Goal: Information Seeking & Learning: Learn about a topic

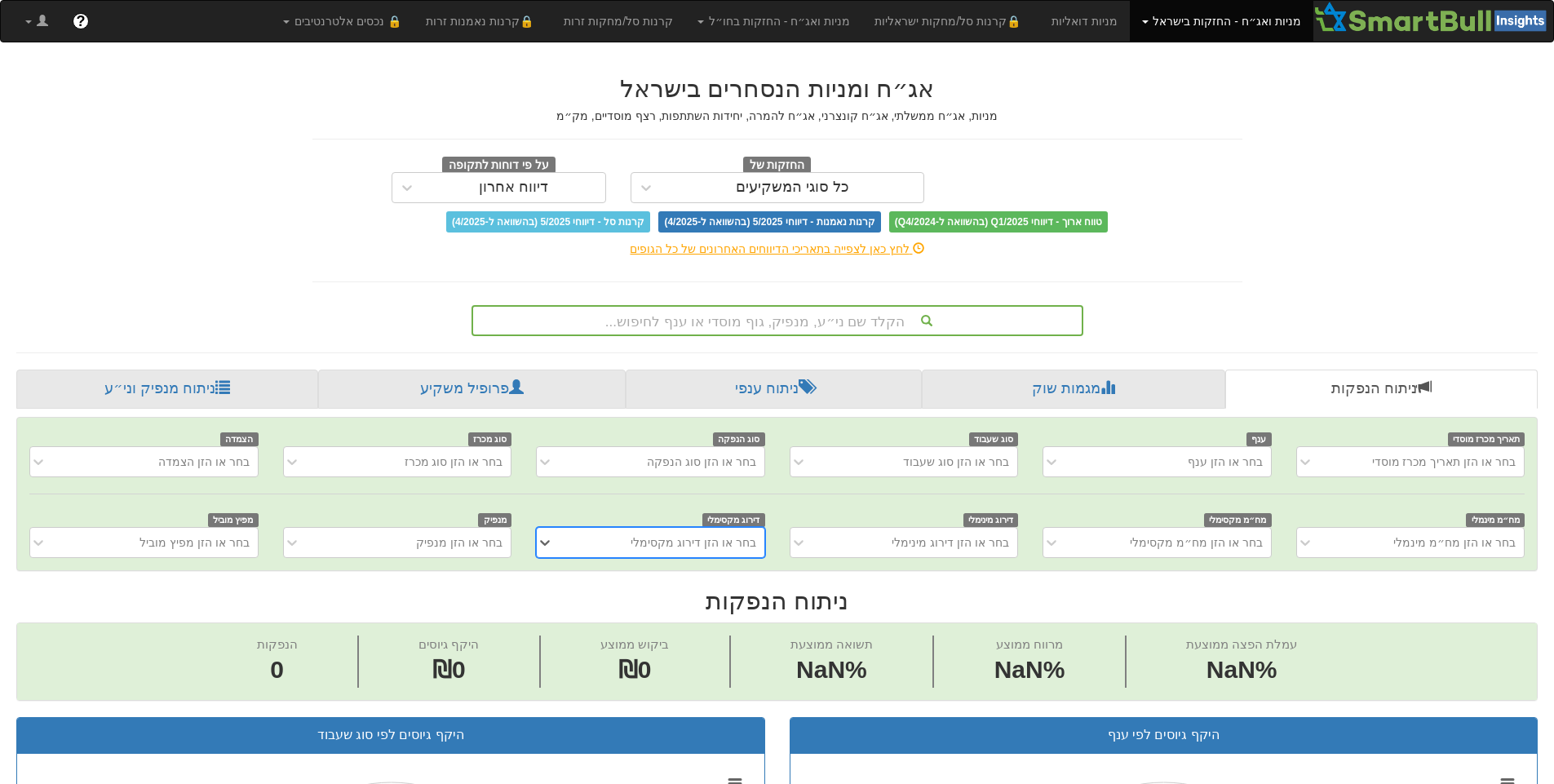
scroll to position [0, 12]
click at [779, 317] on div "הקלד שם ני״ע, מנפיק, גוף מוסדי או ענף לחיפוש..." at bounding box center [777, 320] width 608 height 27
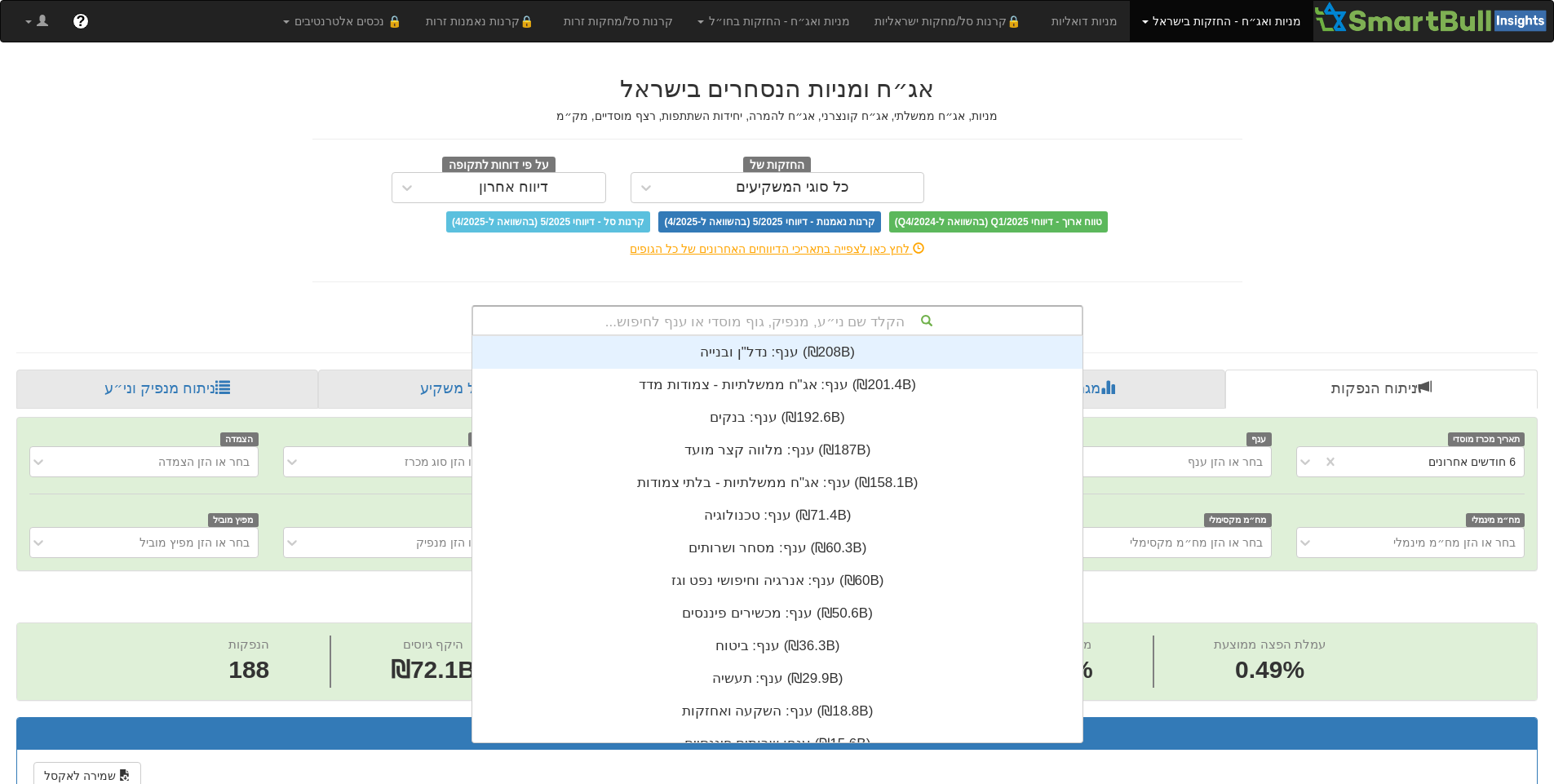
scroll to position [0, 0]
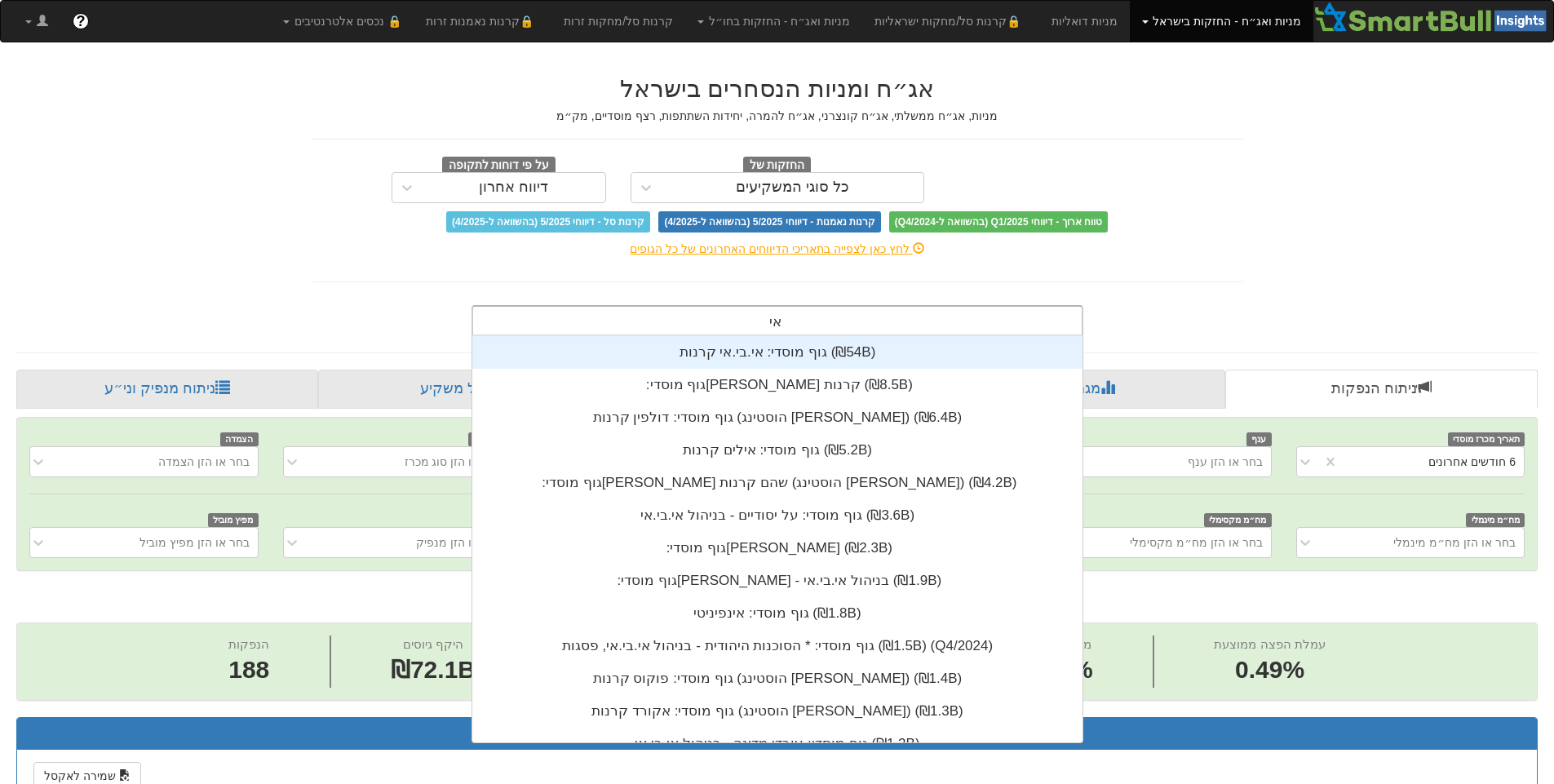
type input "א"
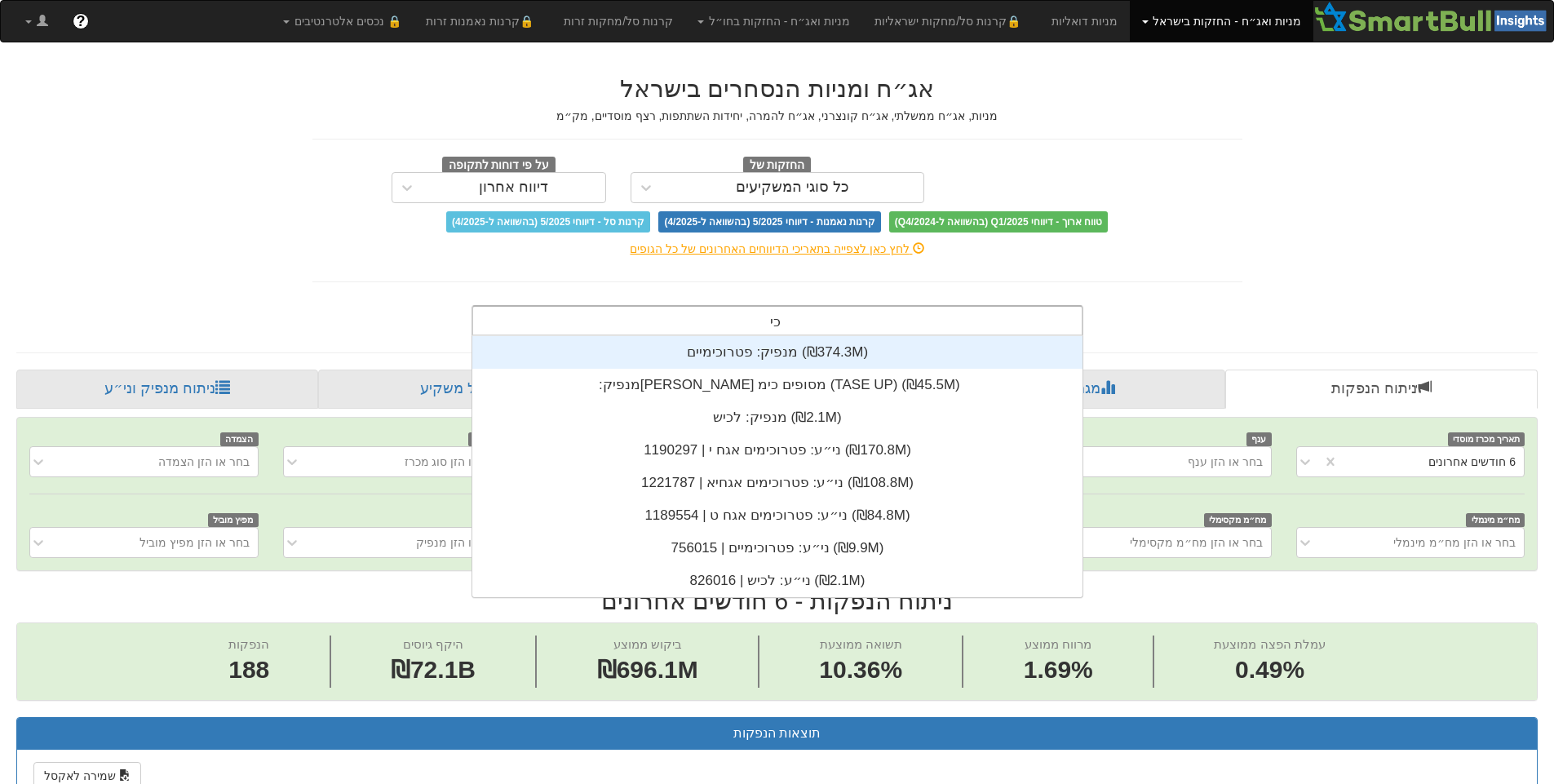
type input "כ"
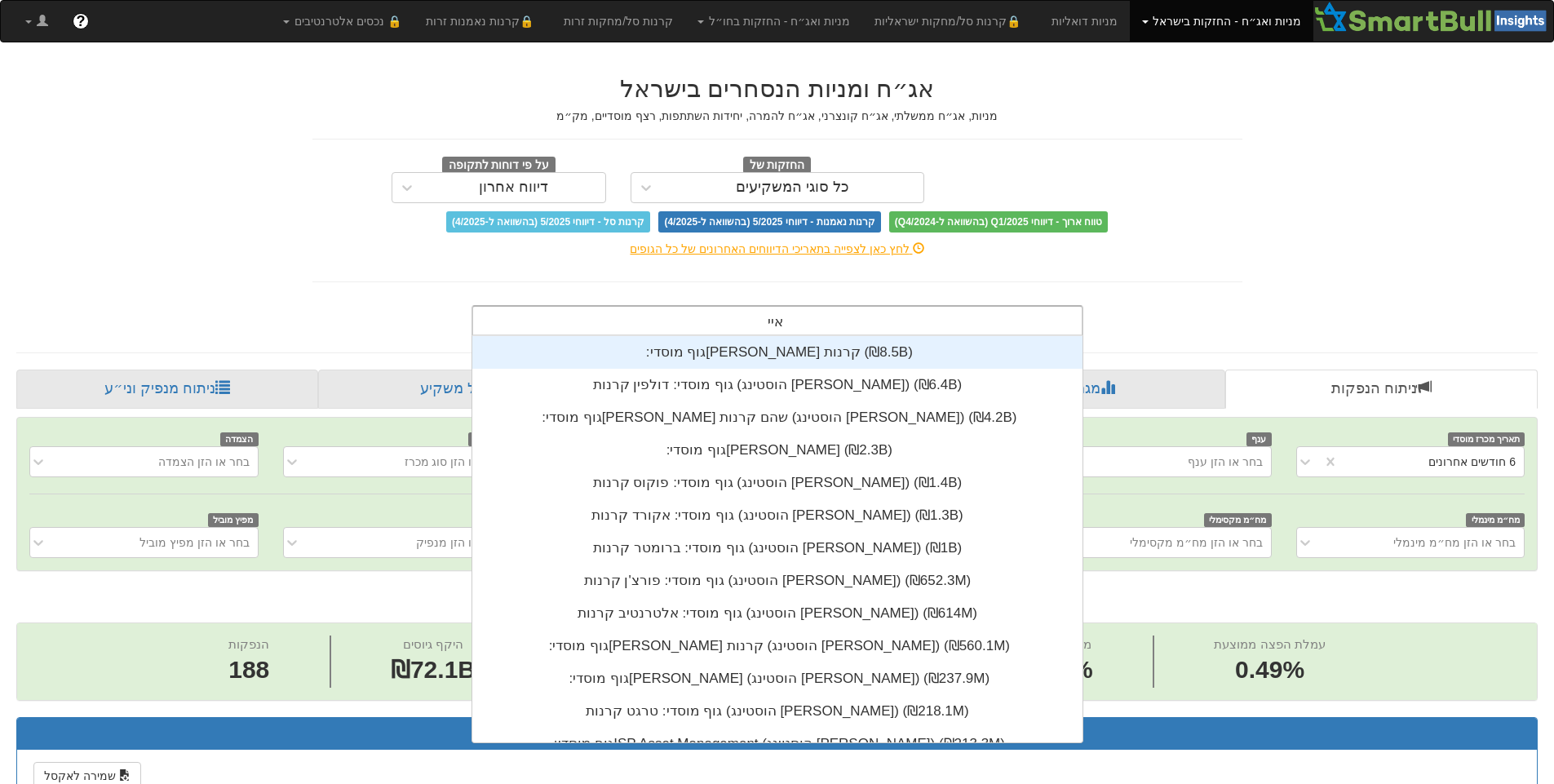
type input "איי."
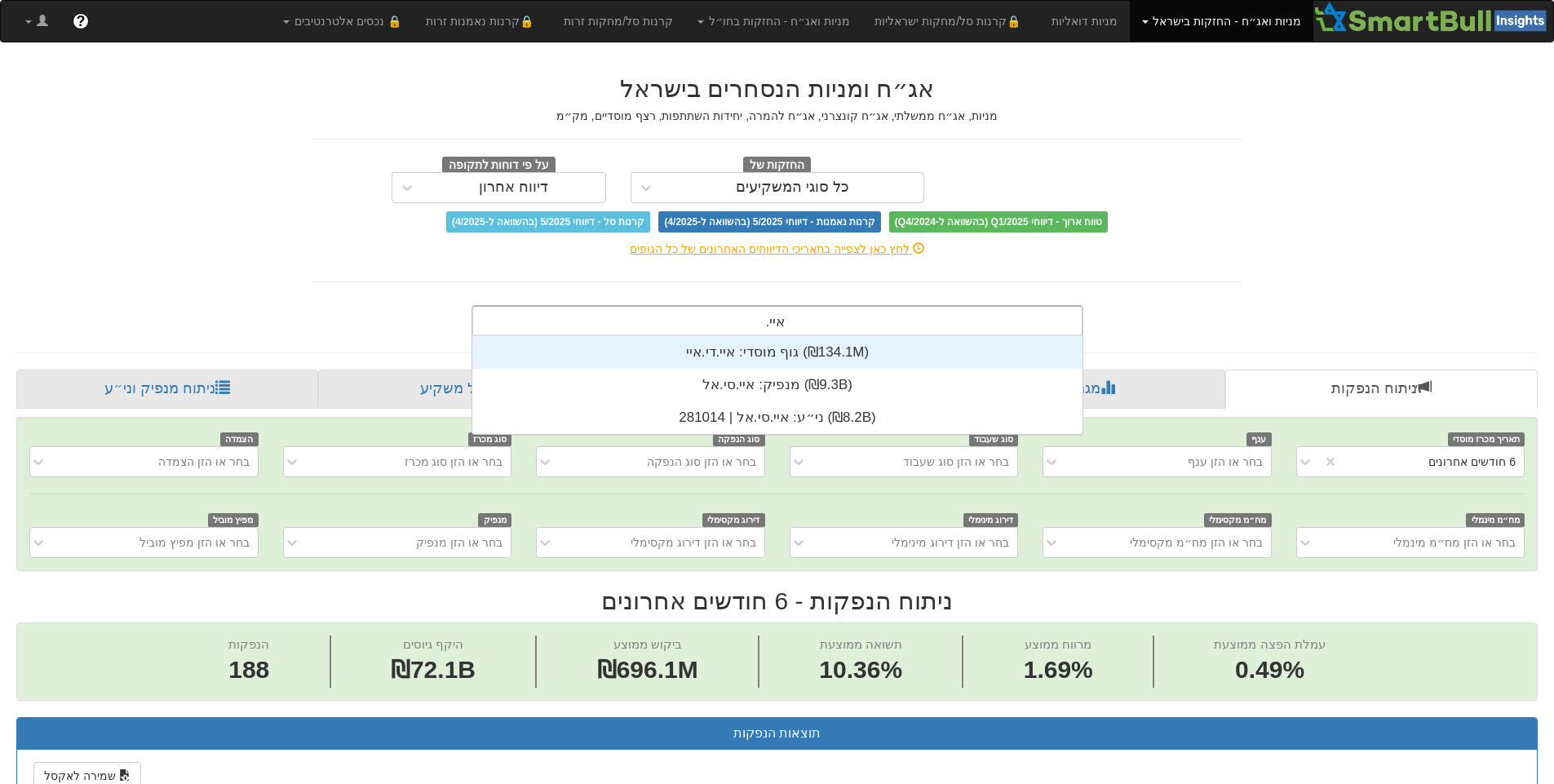
scroll to position [98, 0]
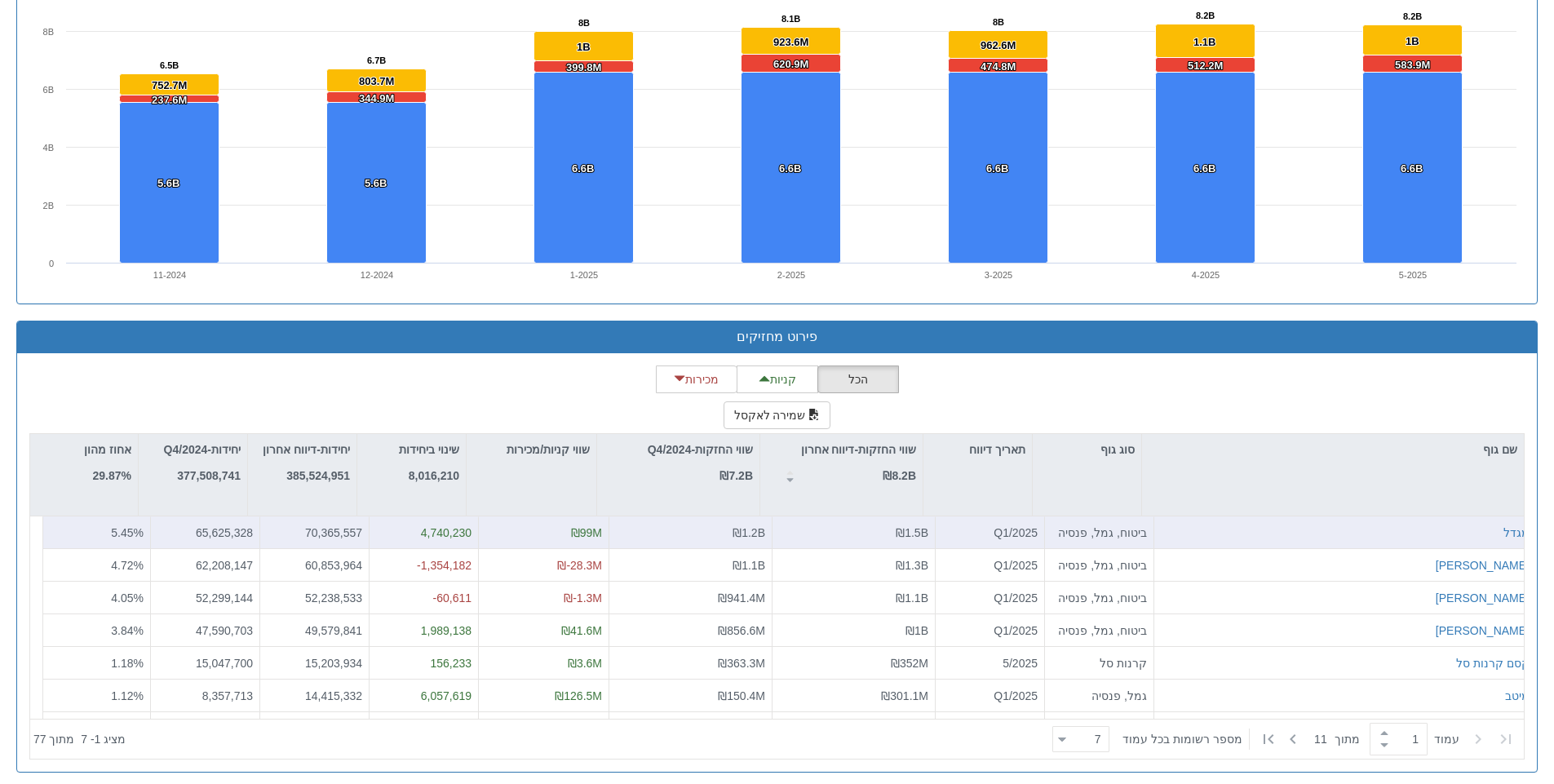
scroll to position [1166, 0]
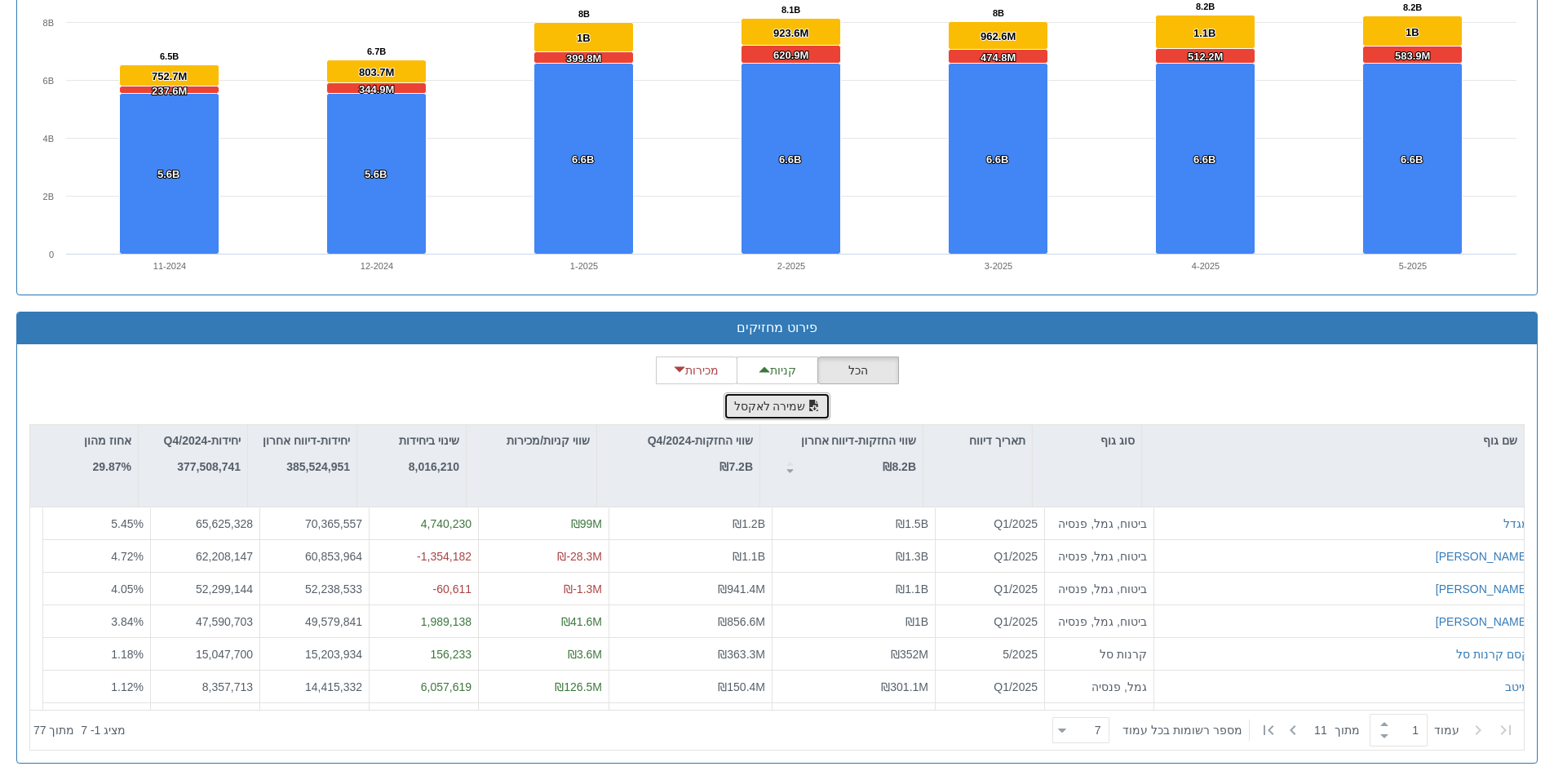
click at [774, 402] on button "שמירה לאקסל" at bounding box center [777, 406] width 107 height 27
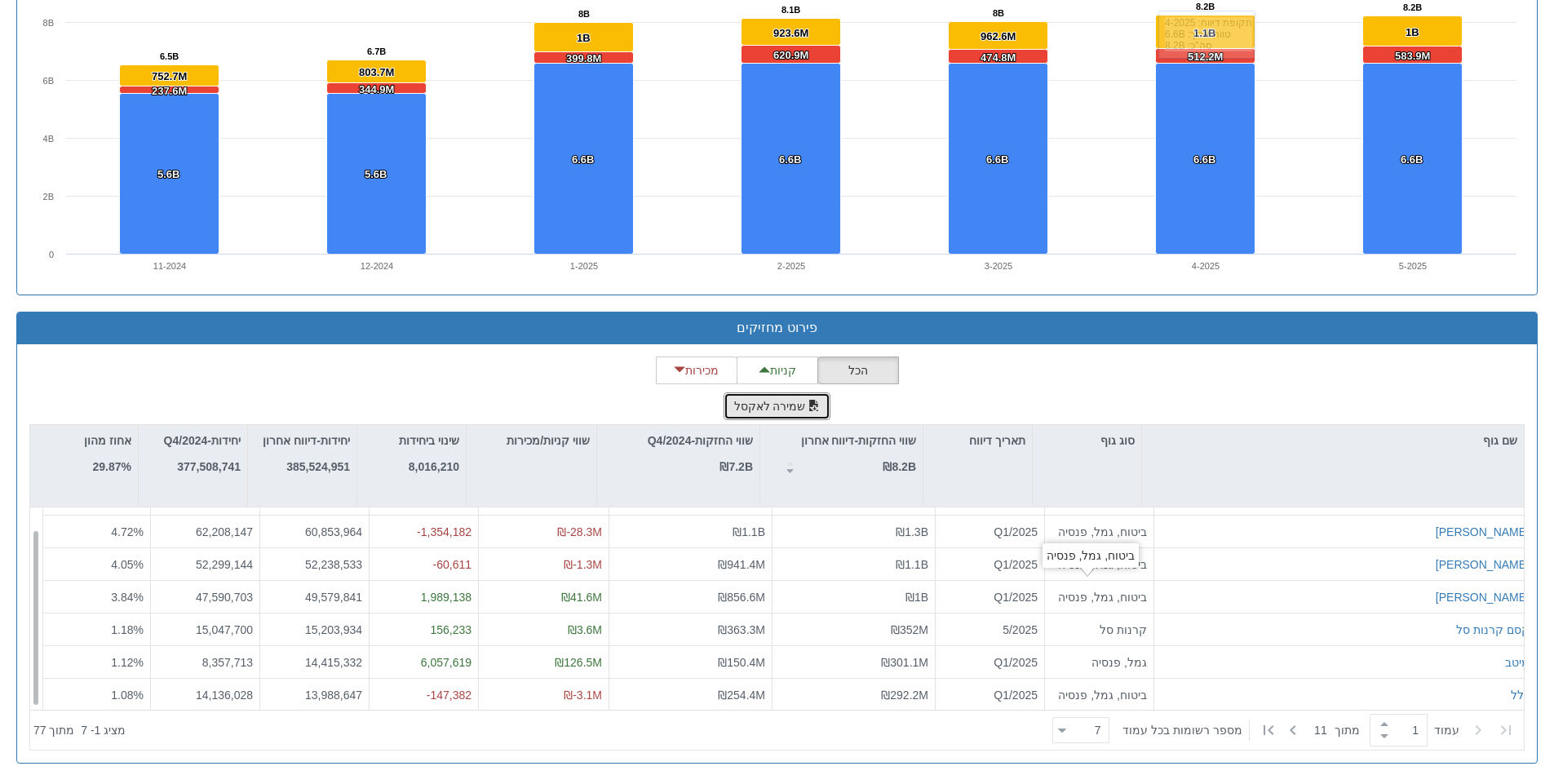
scroll to position [26, 0]
